Goal: Find specific page/section: Find specific page/section

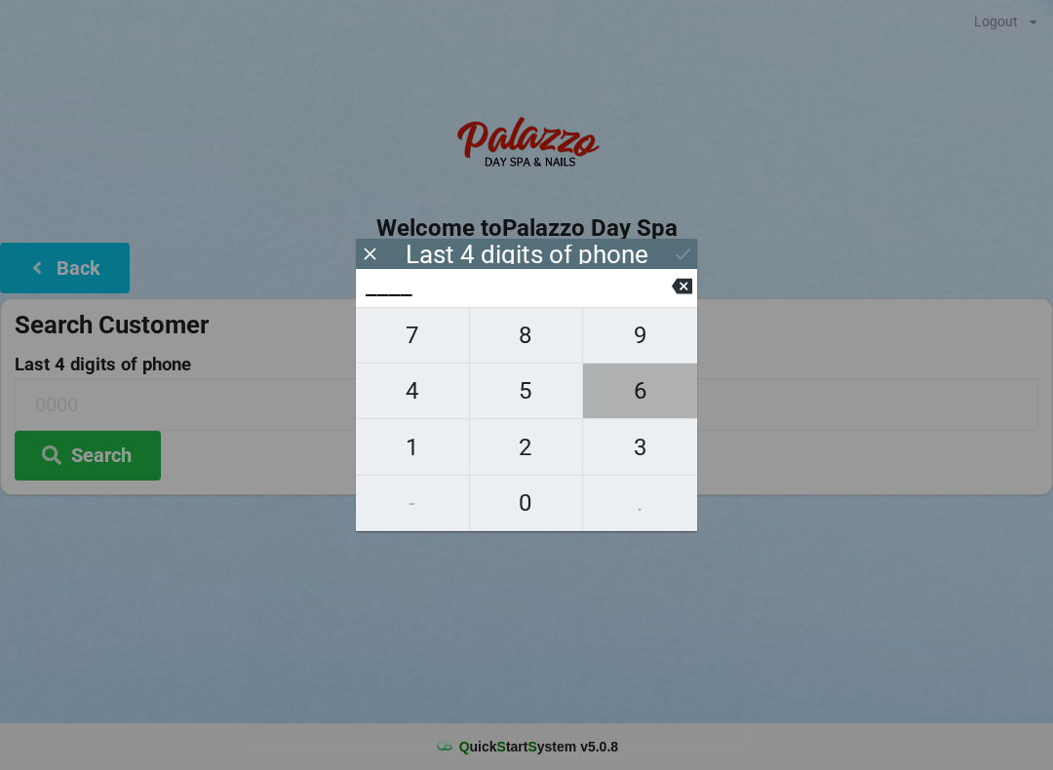
click at [639, 409] on span "6" at bounding box center [640, 390] width 114 height 41
type input "6___"
click at [548, 330] on span "8" at bounding box center [526, 335] width 113 height 41
type input "68__"
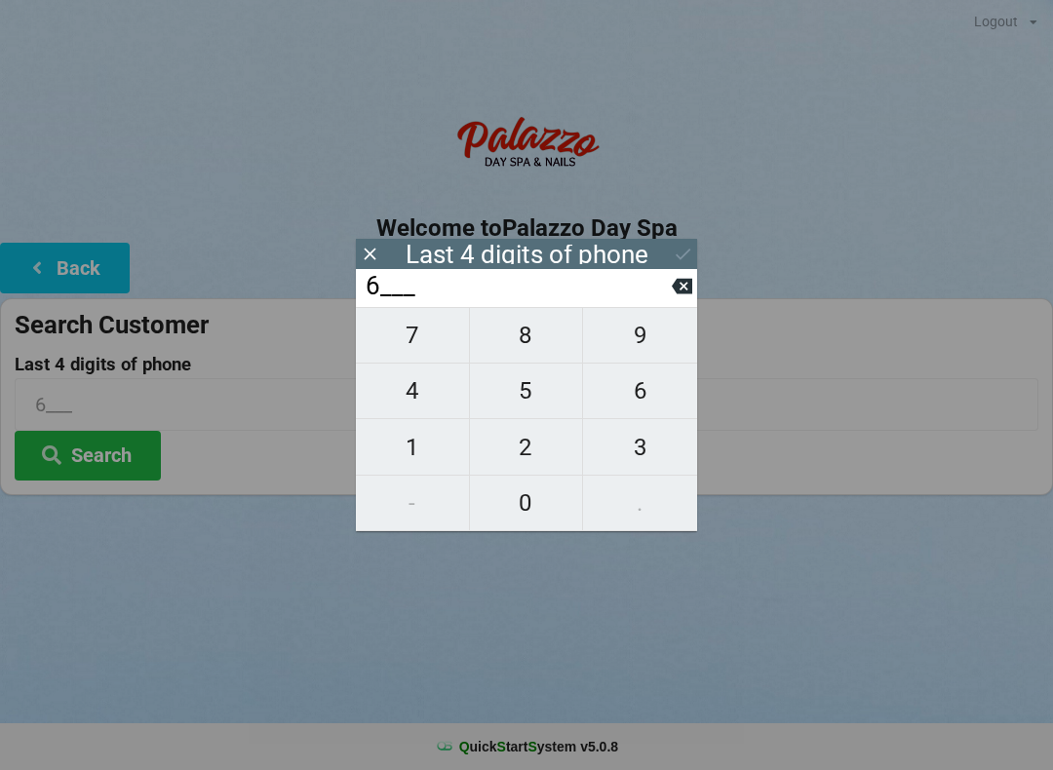
type input "68__"
click at [528, 396] on span "5" at bounding box center [526, 390] width 113 height 41
type input "685_"
click at [626, 455] on span "3" at bounding box center [640, 447] width 114 height 41
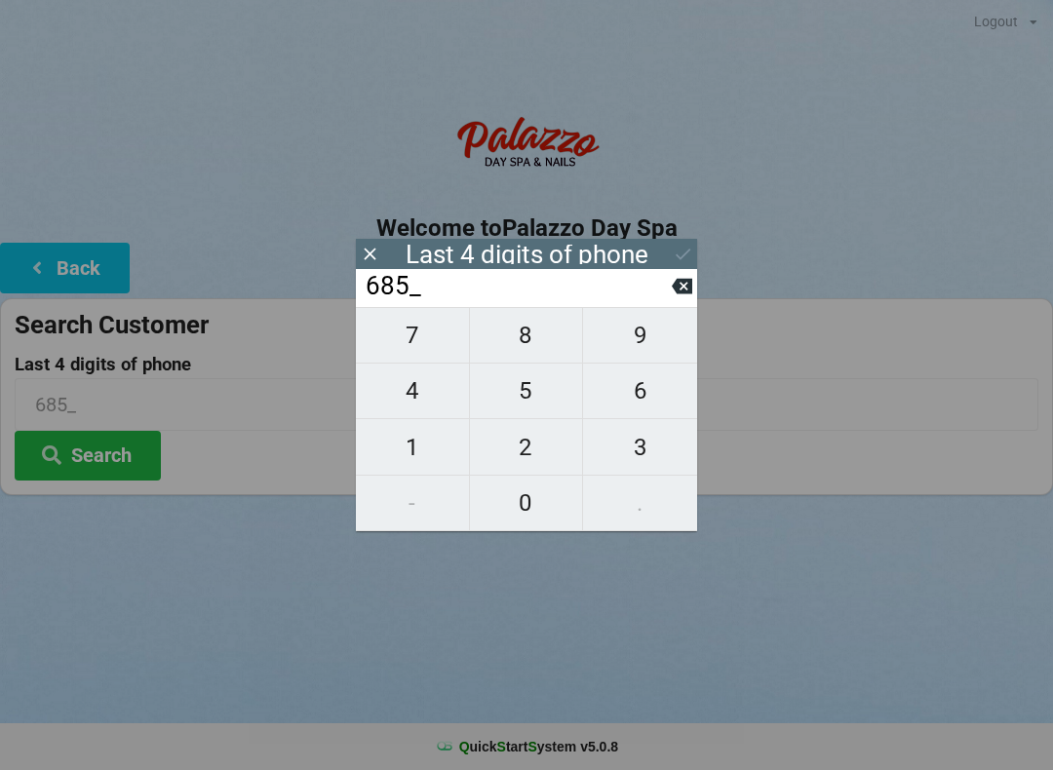
type input "6853"
click at [670, 236] on h2 "Welcome to [GEOGRAPHIC_DATA]" at bounding box center [526, 228] width 1053 height 30
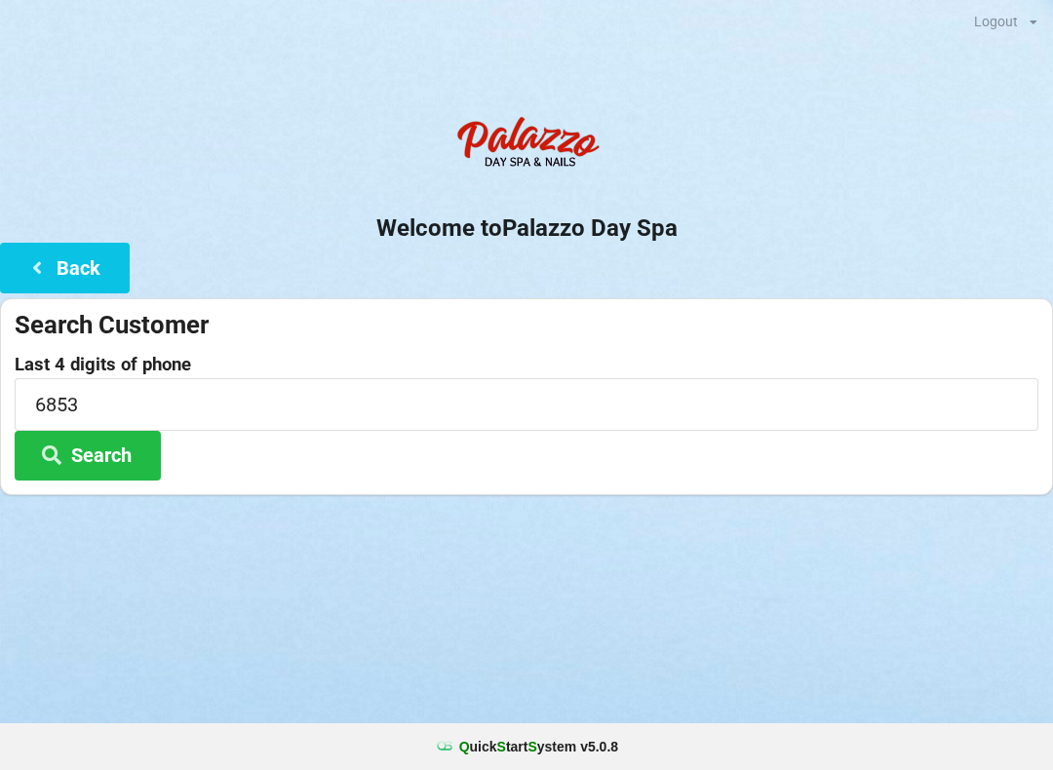
click at [121, 449] on button "Search" at bounding box center [88, 456] width 146 height 50
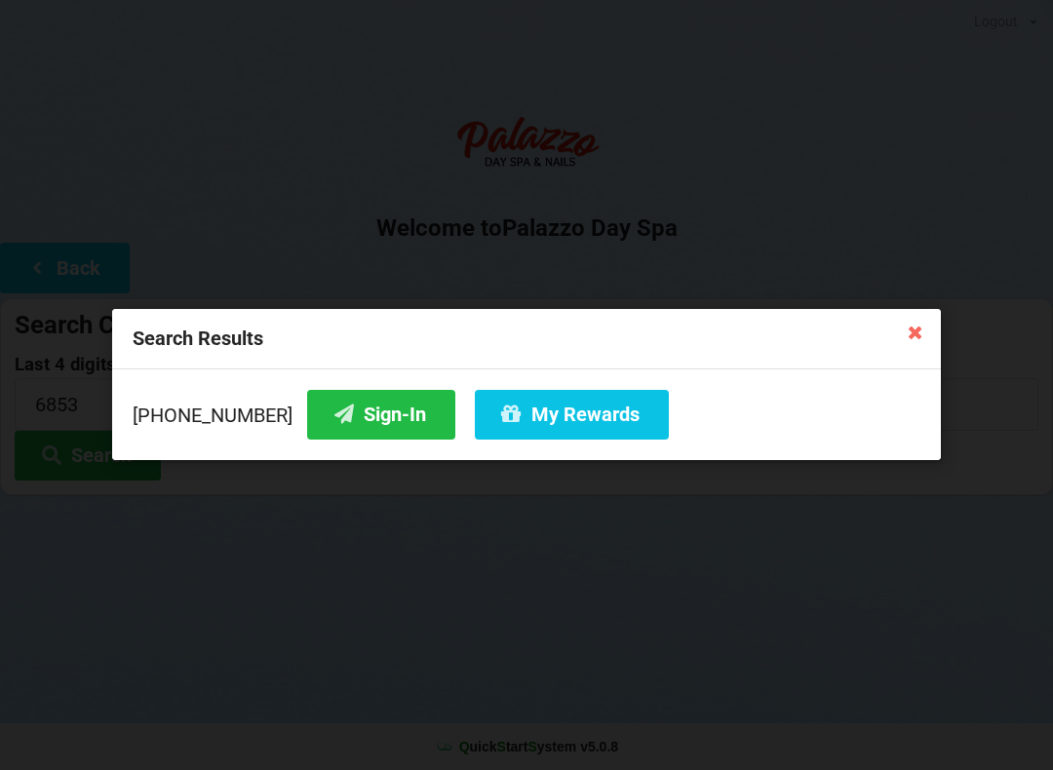
click at [1020, 149] on div "Search Results [PHONE_NUMBER] Sign-In My Rewards" at bounding box center [526, 385] width 1053 height 770
click at [566, 422] on button "My Rewards" at bounding box center [572, 415] width 194 height 50
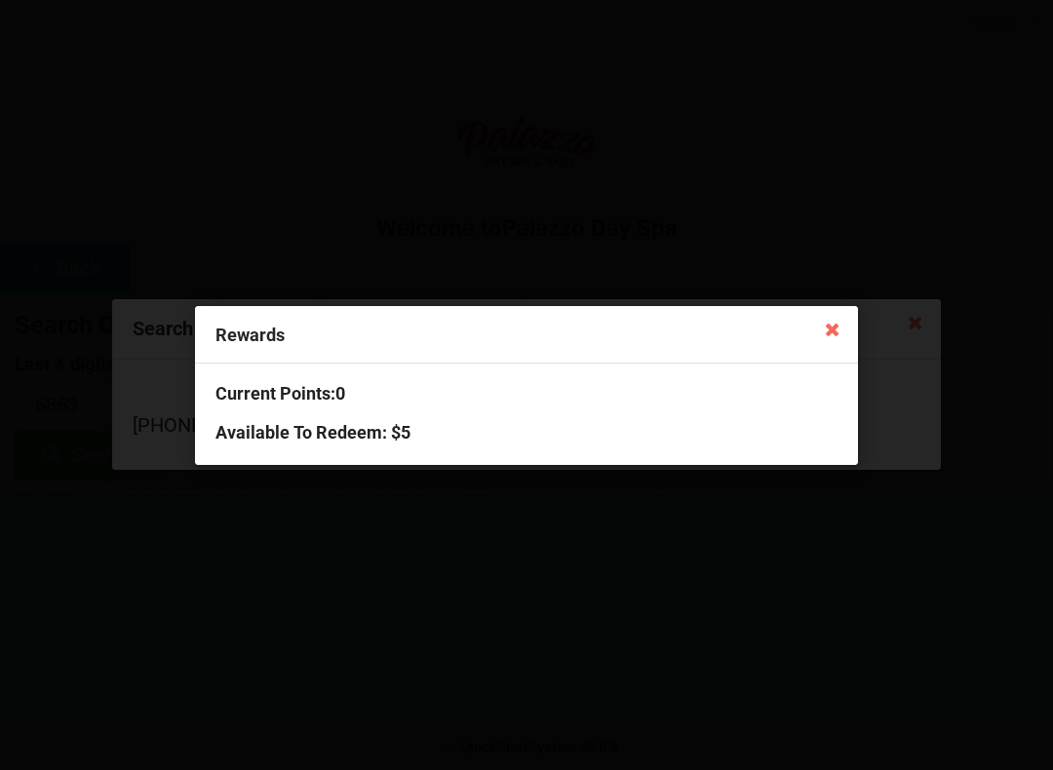
click at [826, 327] on icon at bounding box center [832, 328] width 31 height 31
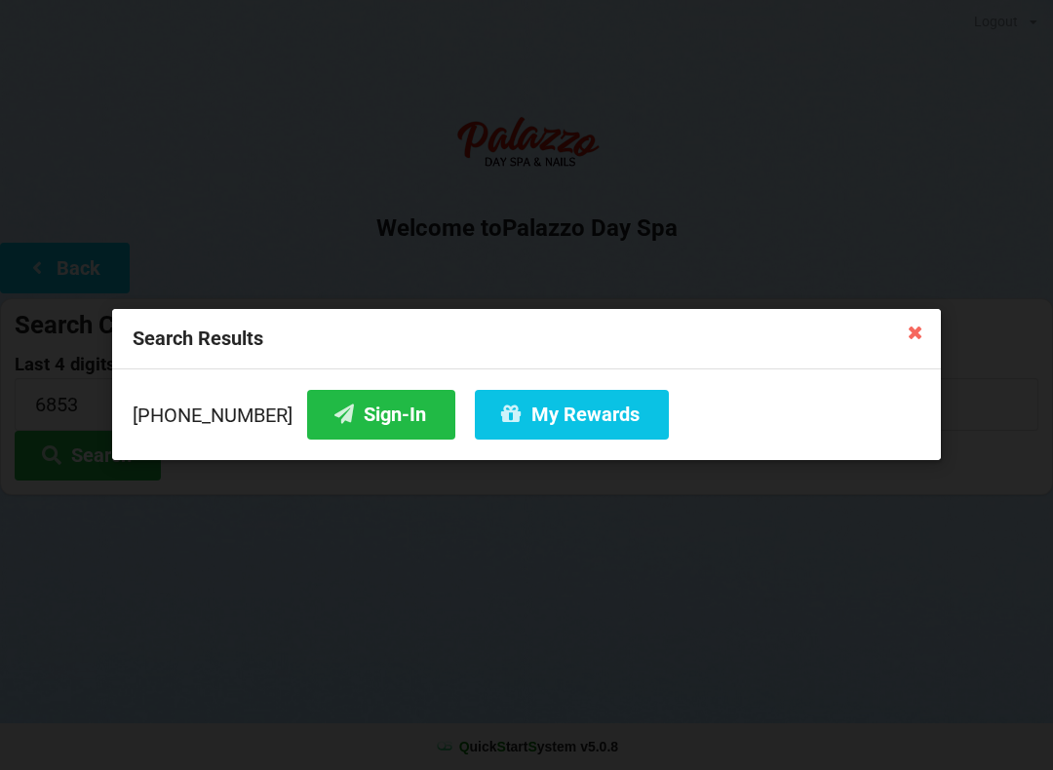
click at [913, 336] on icon at bounding box center [915, 331] width 31 height 31
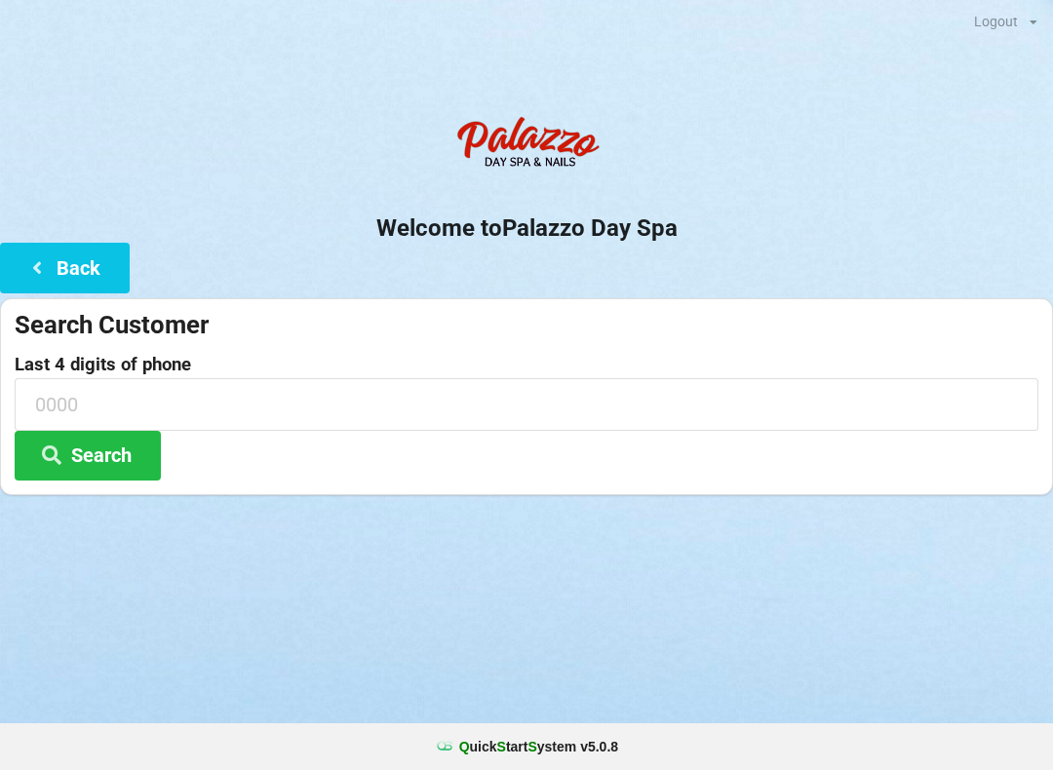
click at [341, 397] on input at bounding box center [526, 404] width 1023 height 52
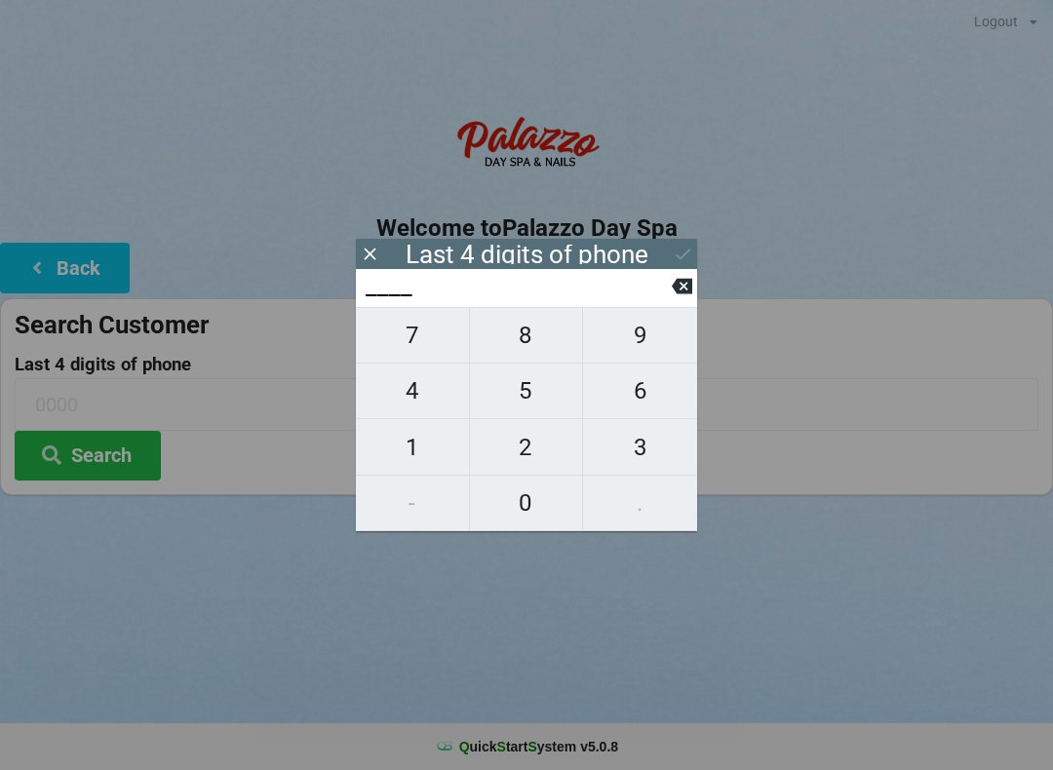
click at [521, 389] on span "5" at bounding box center [526, 390] width 113 height 41
type input "5___"
click at [627, 402] on span "6" at bounding box center [640, 390] width 114 height 41
type input "56__"
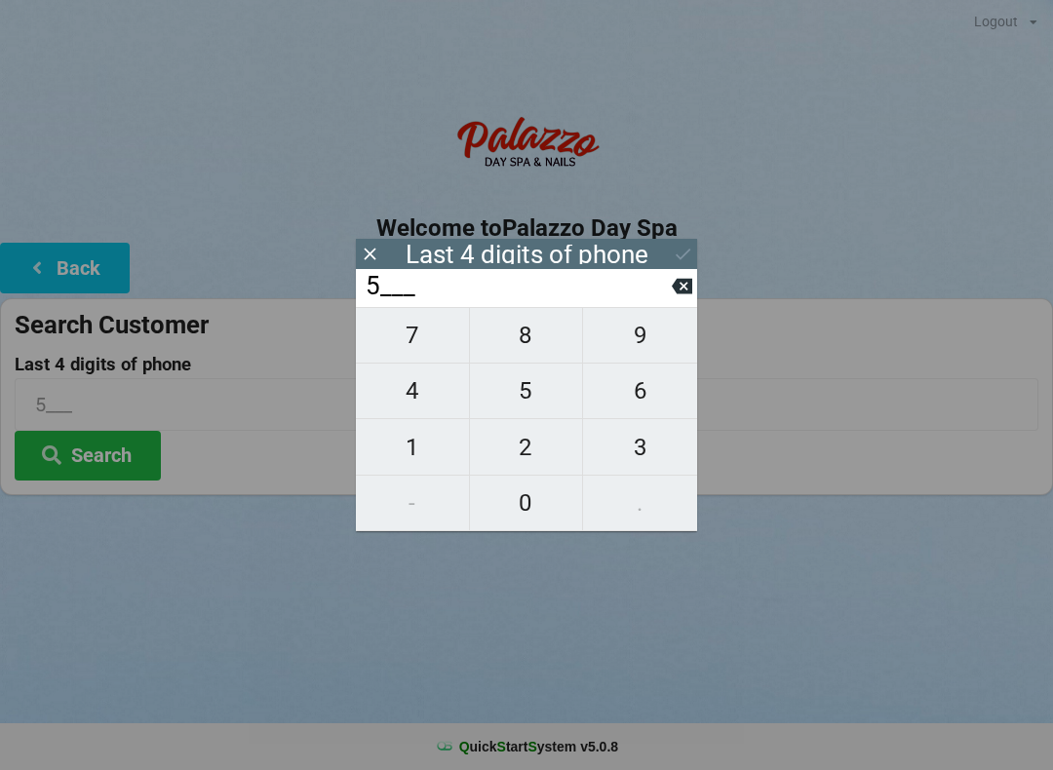
type input "56__"
click at [400, 461] on span "1" at bounding box center [412, 447] width 113 height 41
type input "561_"
click at [517, 506] on span "0" at bounding box center [526, 502] width 113 height 41
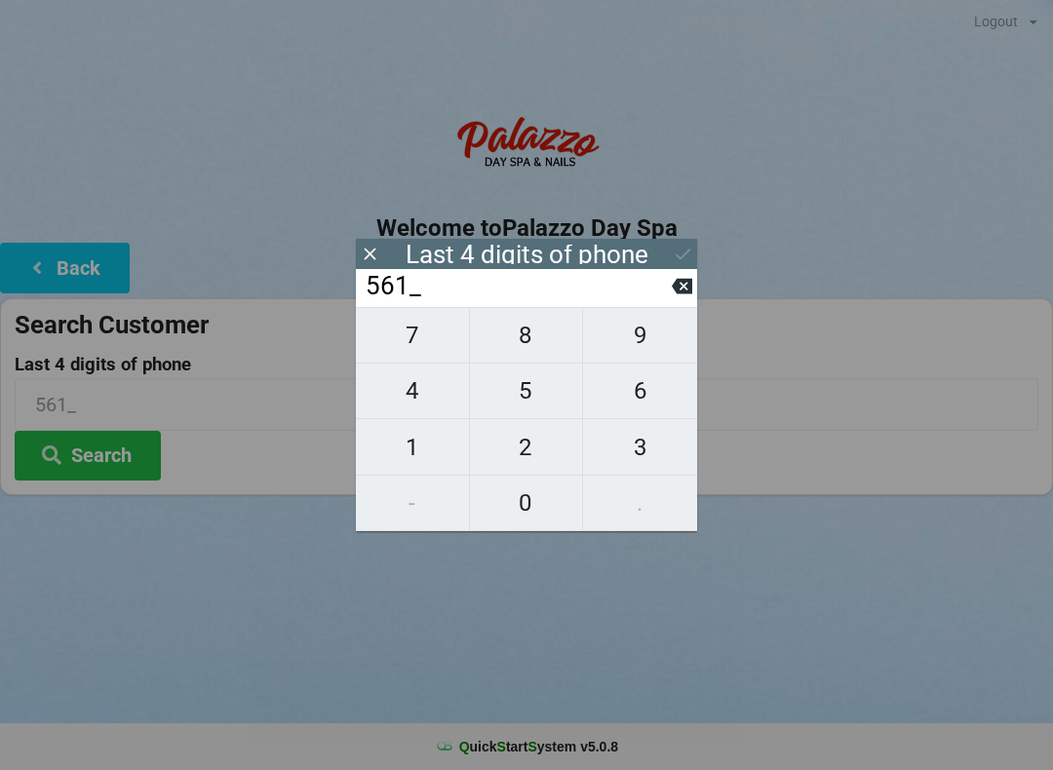
type input "5610"
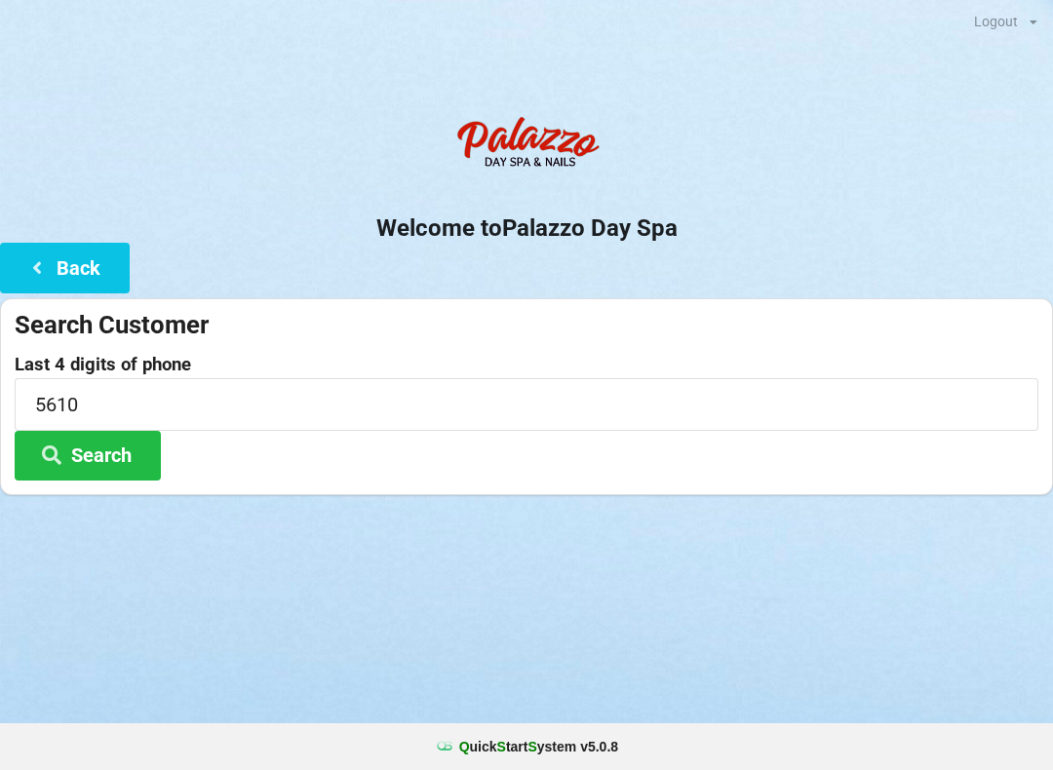
click at [120, 447] on button "Search" at bounding box center [88, 456] width 146 height 50
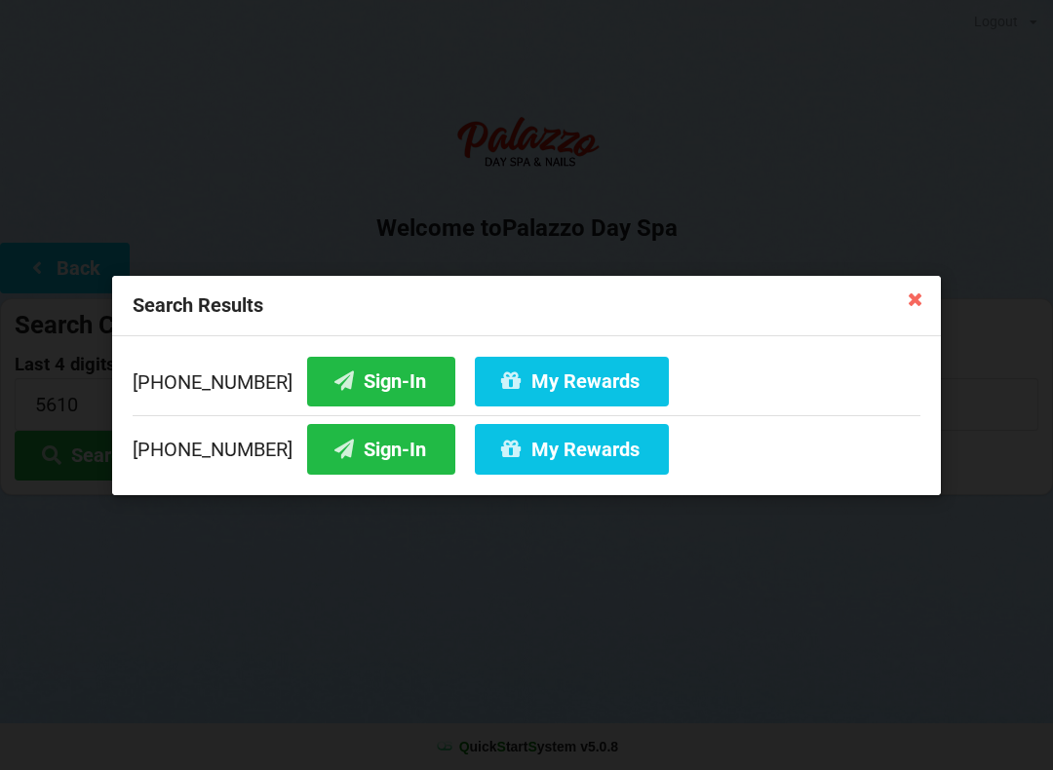
click at [354, 385] on button "Sign-In" at bounding box center [381, 381] width 148 height 50
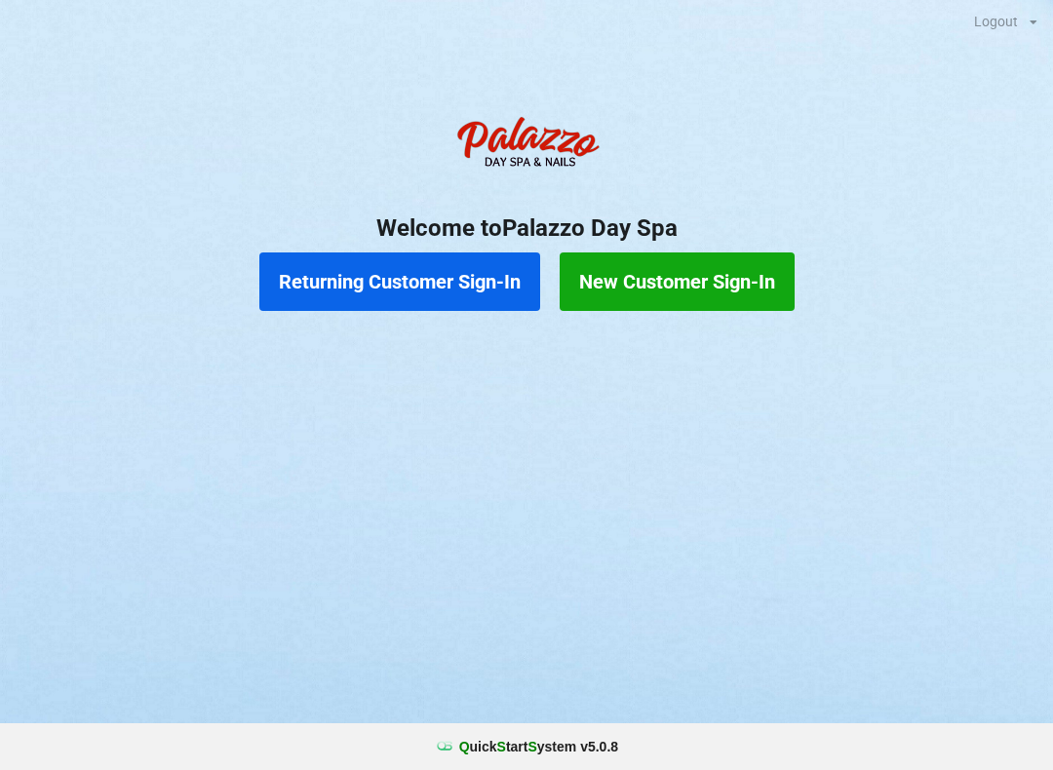
click at [397, 273] on button "Returning Customer Sign-In" at bounding box center [399, 281] width 281 height 58
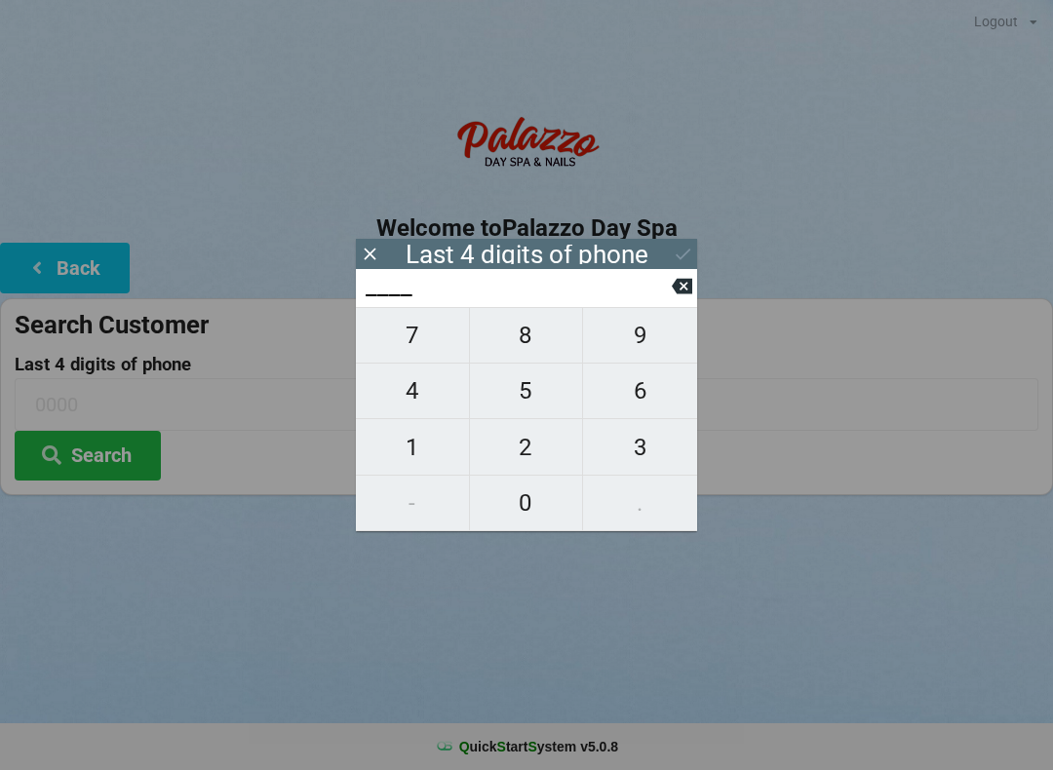
click at [397, 401] on span "4" at bounding box center [412, 390] width 113 height 41
type input "4___"
click at [534, 502] on span "0" at bounding box center [526, 502] width 113 height 41
type input "40__"
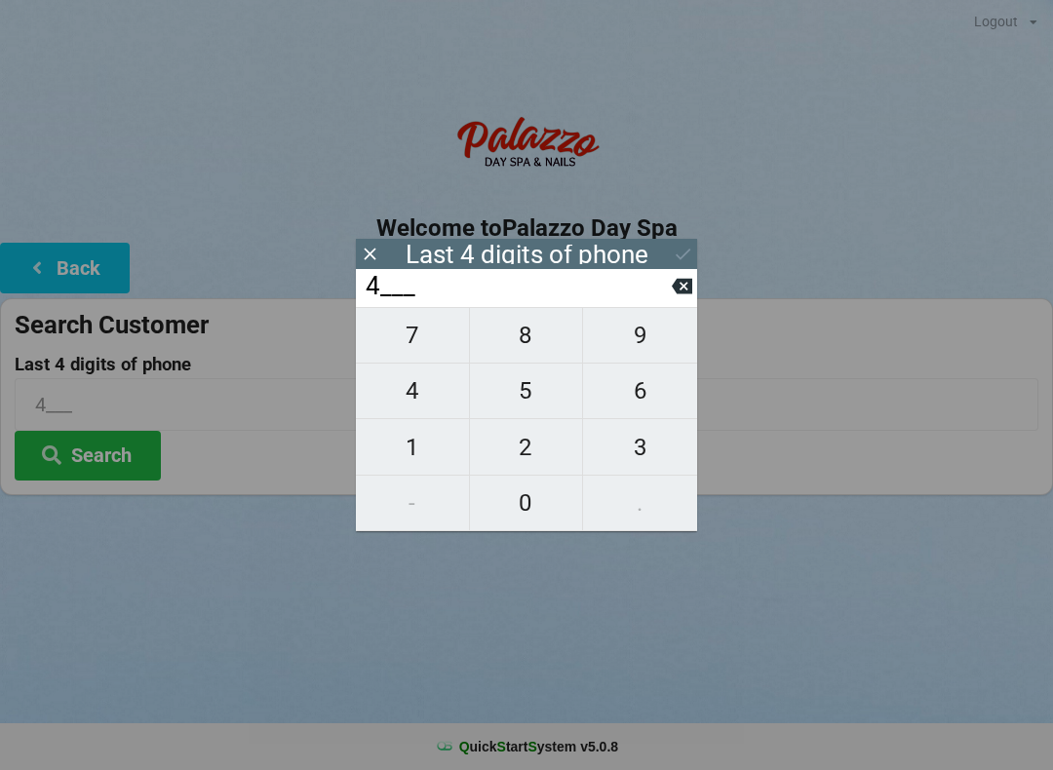
type input "40__"
click at [404, 441] on span "1" at bounding box center [412, 447] width 113 height 41
type input "401_"
click at [624, 392] on span "6" at bounding box center [640, 390] width 114 height 41
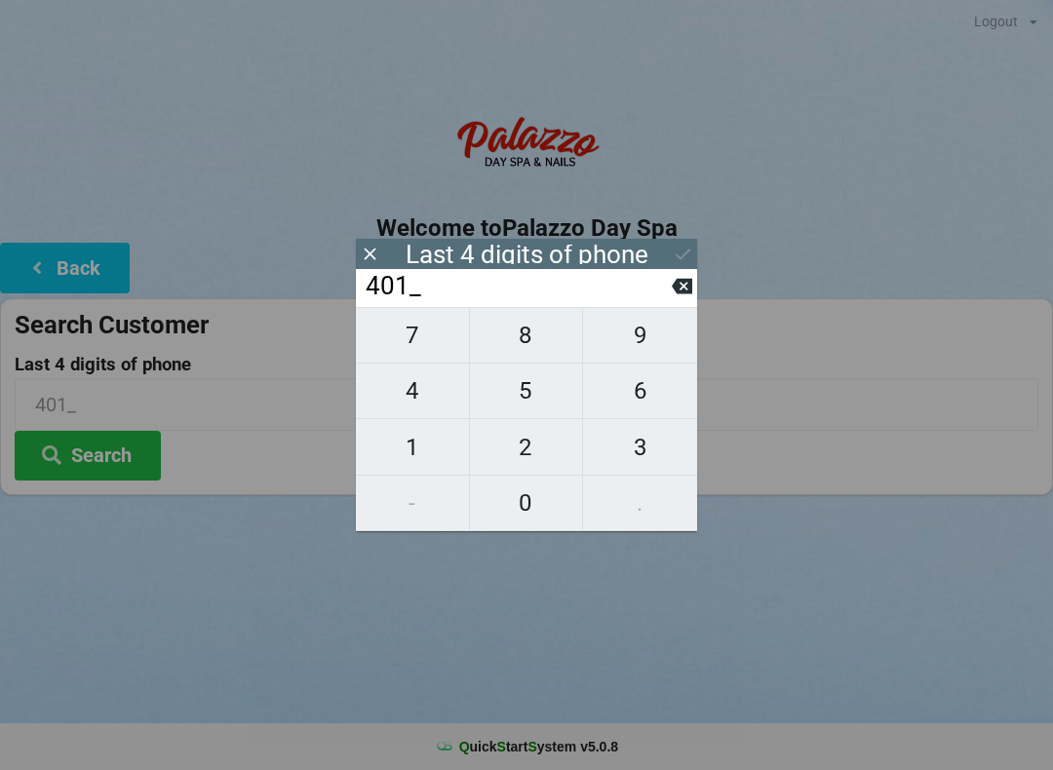
type input "4016"
click at [679, 285] on icon at bounding box center [682, 286] width 20 height 20
click at [642, 394] on span "6" at bounding box center [640, 390] width 114 height 41
type input "4016"
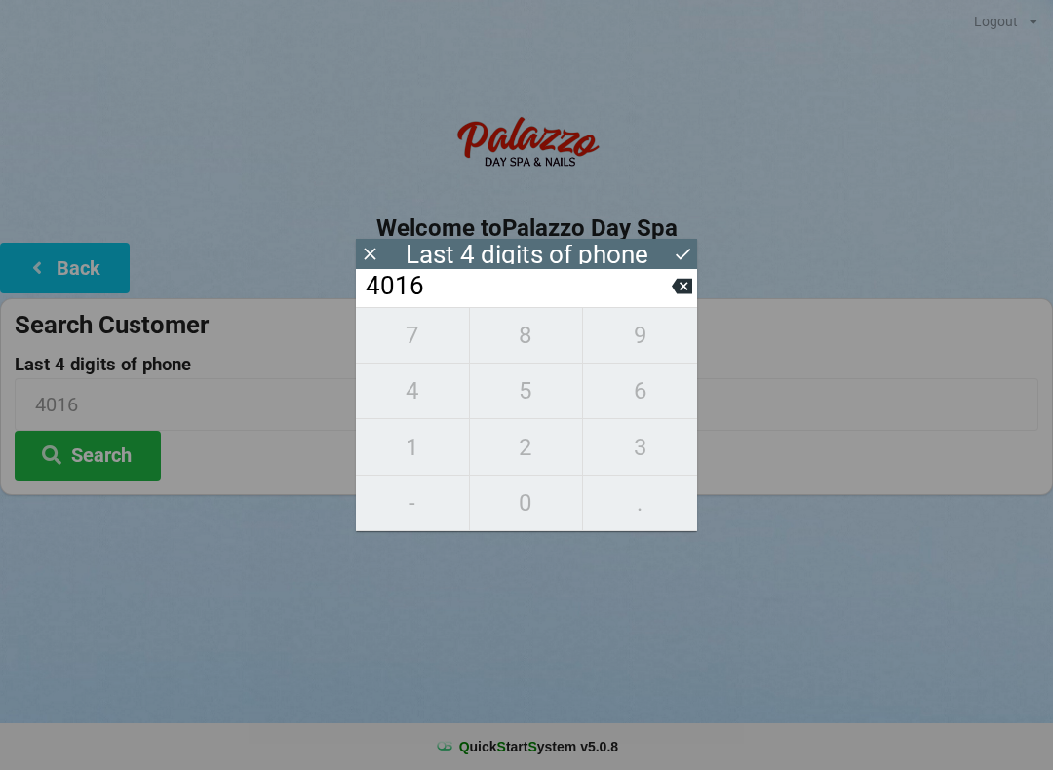
click at [124, 457] on button "Search" at bounding box center [88, 456] width 146 height 50
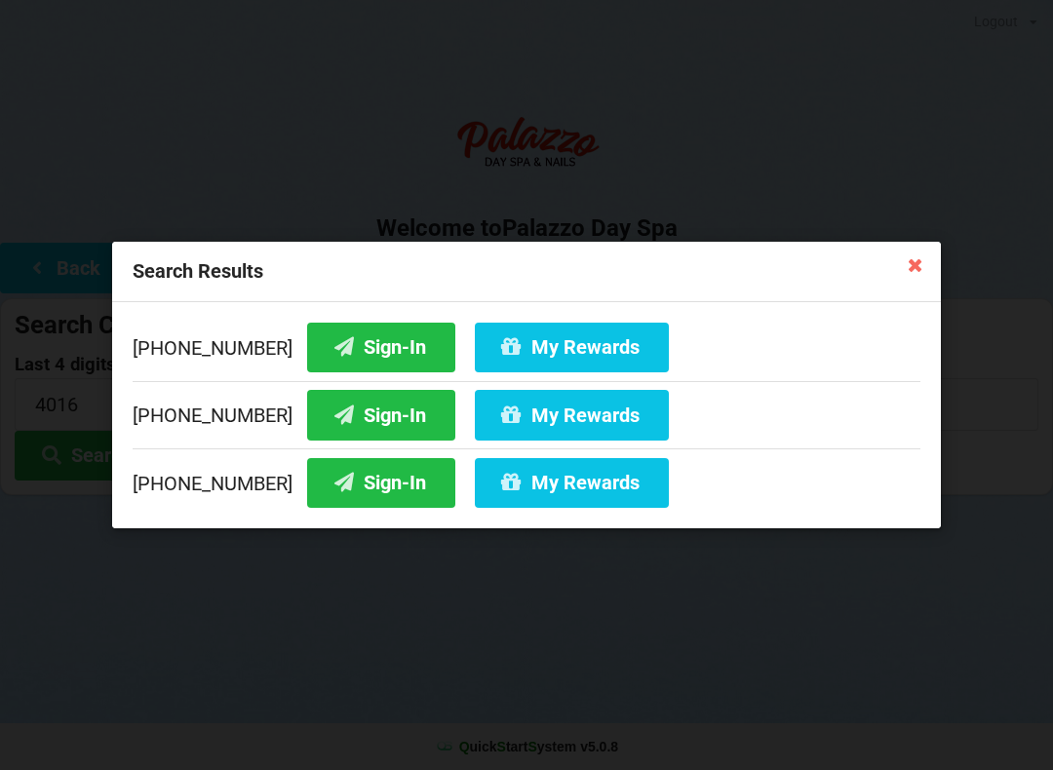
click at [340, 335] on button "Sign-In" at bounding box center [381, 348] width 148 height 50
